Goal: Find specific page/section: Find specific page/section

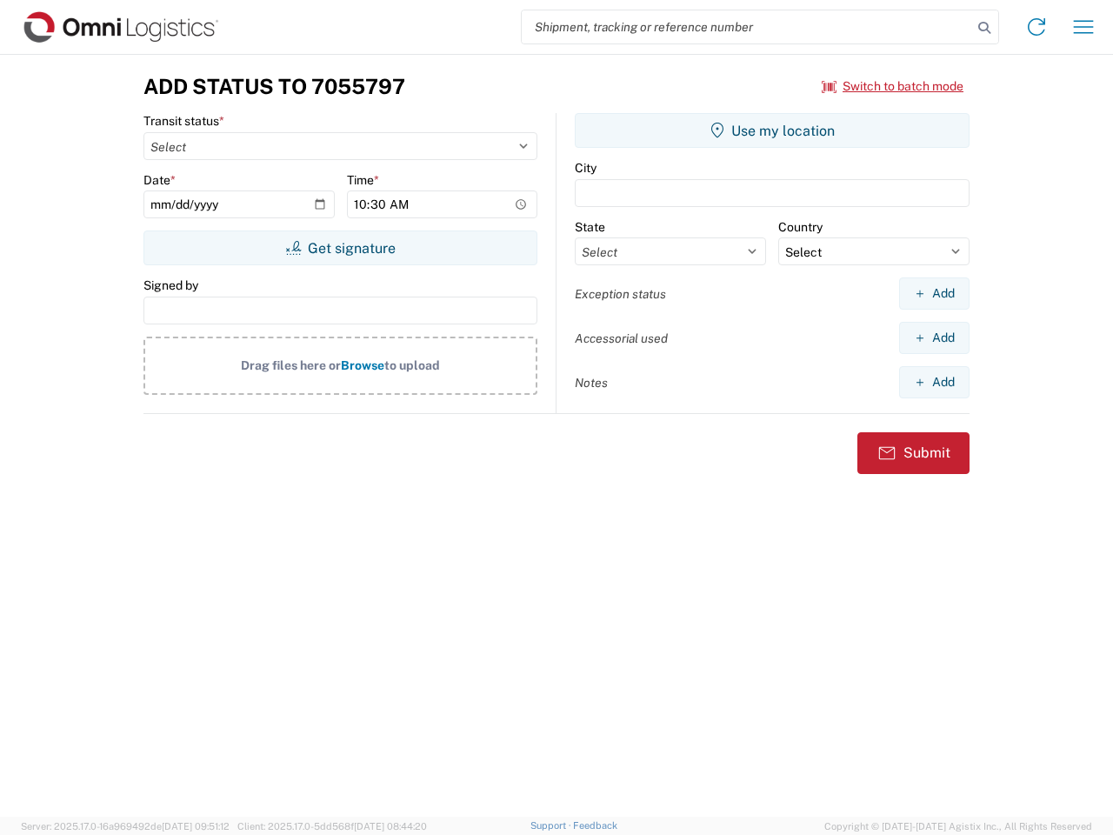
click at [747, 27] on input "search" at bounding box center [747, 26] width 450 height 33
click at [984, 28] on icon at bounding box center [984, 28] width 24 height 24
click at [1036, 27] on icon at bounding box center [1036, 27] width 28 height 28
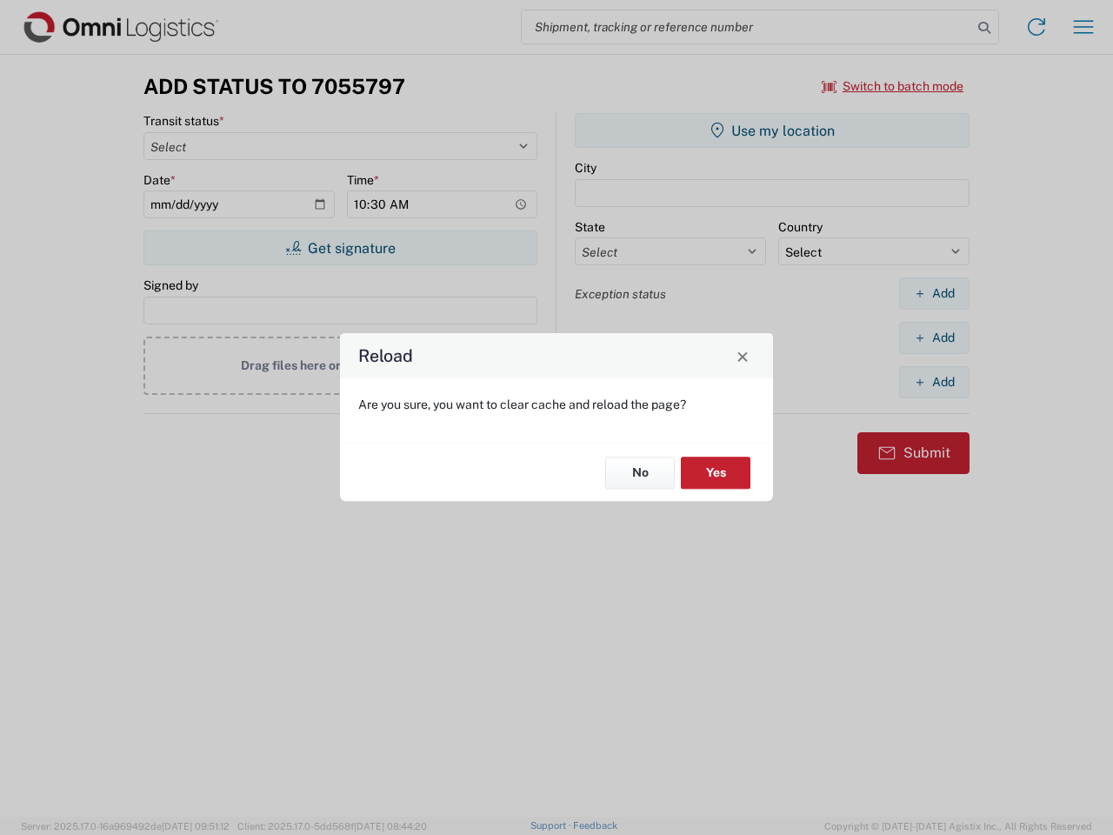
click at [1083, 27] on div "Reload Are you sure, you want to clear cache and reload the page? No Yes" at bounding box center [556, 417] width 1113 height 835
click at [893, 86] on div "Reload Are you sure, you want to clear cache and reload the page? No Yes" at bounding box center [556, 417] width 1113 height 835
click at [340, 248] on div "Reload Are you sure, you want to clear cache and reload the page? No Yes" at bounding box center [556, 417] width 1113 height 835
click at [772, 130] on div "Reload Are you sure, you want to clear cache and reload the page? No Yes" at bounding box center [556, 417] width 1113 height 835
click at [934, 293] on div "Reload Are you sure, you want to clear cache and reload the page? No Yes" at bounding box center [556, 417] width 1113 height 835
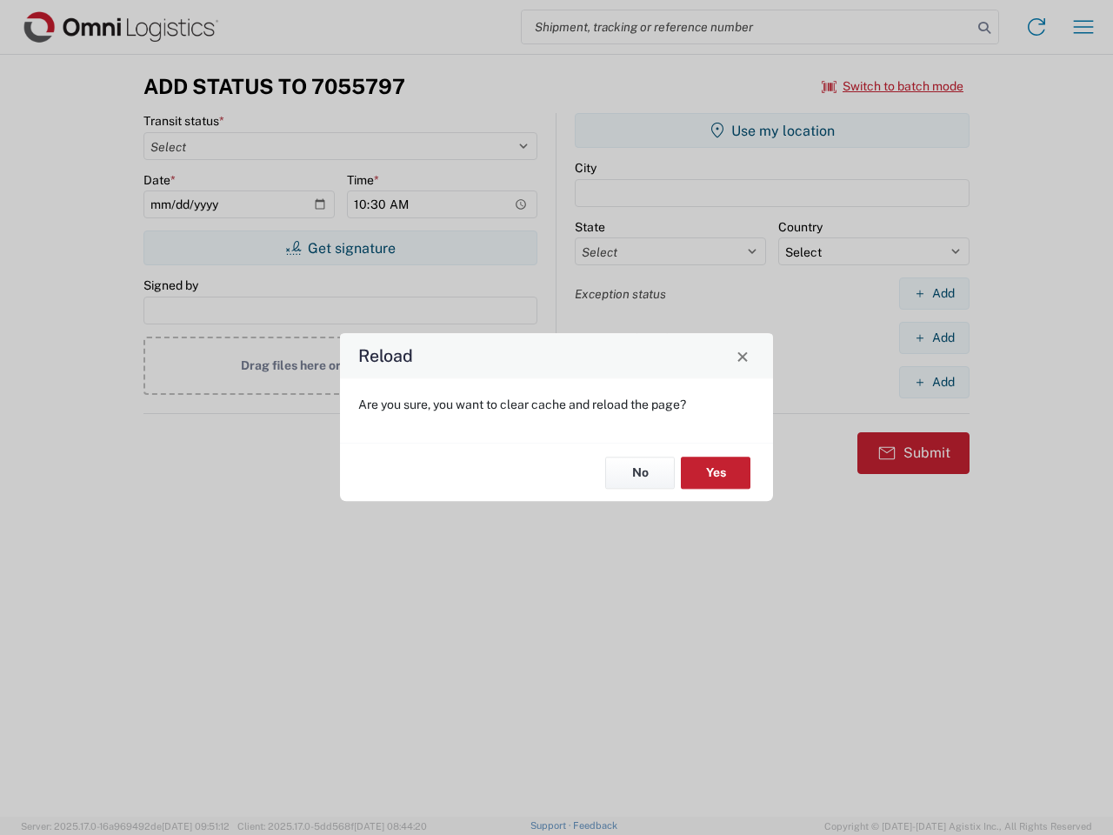
click at [934, 337] on div "Reload Are you sure, you want to clear cache and reload the page? No Yes" at bounding box center [556, 417] width 1113 height 835
click at [934, 382] on div "Reload Are you sure, you want to clear cache and reload the page? No Yes" at bounding box center [556, 417] width 1113 height 835
